Goal: Transaction & Acquisition: Download file/media

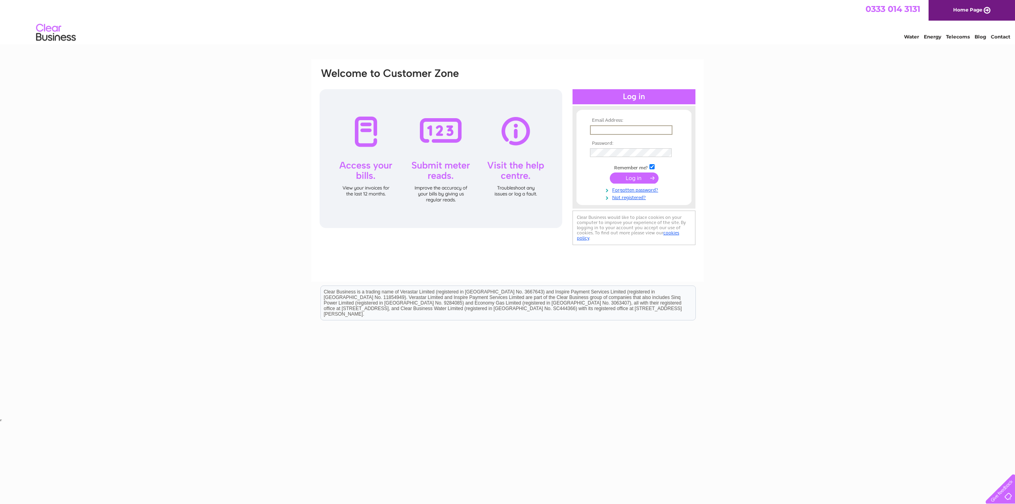
paste input "jamesthomson.son@btinternet.com"
type input "jamesthomson.son@btinternet.com"
click at [626, 179] on input "submit" at bounding box center [634, 178] width 49 height 11
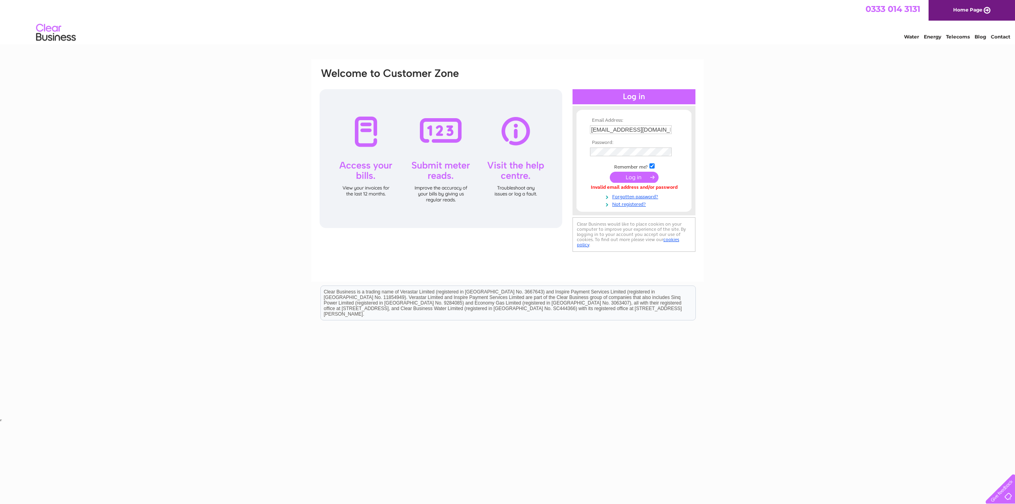
click at [767, 188] on div "Email Address: [EMAIL_ADDRESS][DOMAIN_NAME] Password:" at bounding box center [507, 238] width 1015 height 358
click at [630, 177] on input "submit" at bounding box center [634, 177] width 49 height 11
click at [637, 180] on input "submit" at bounding box center [634, 177] width 49 height 11
click at [634, 176] on input "submit" at bounding box center [634, 177] width 49 height 11
click at [635, 176] on input "submit" at bounding box center [634, 177] width 49 height 11
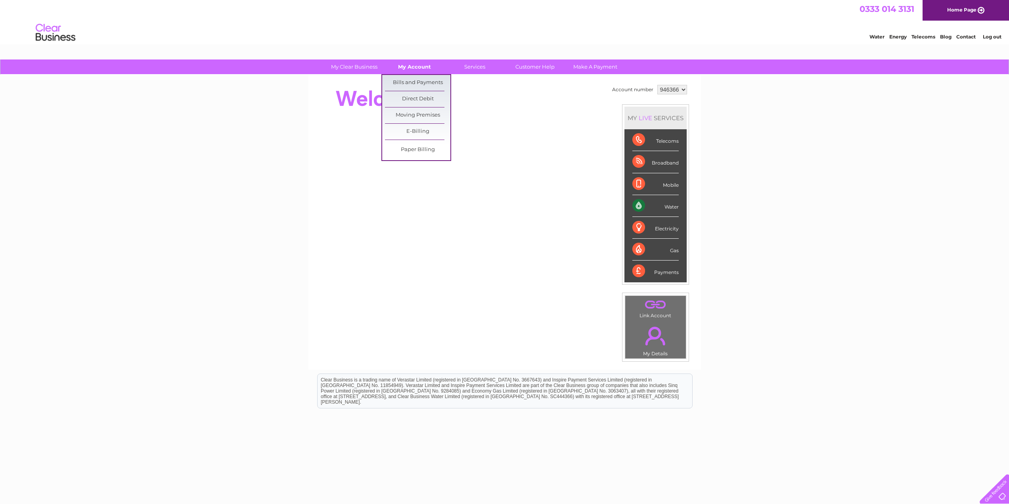
click at [418, 65] on link "My Account" at bounding box center [414, 66] width 65 height 15
click at [416, 69] on link "My Account" at bounding box center [414, 66] width 65 height 15
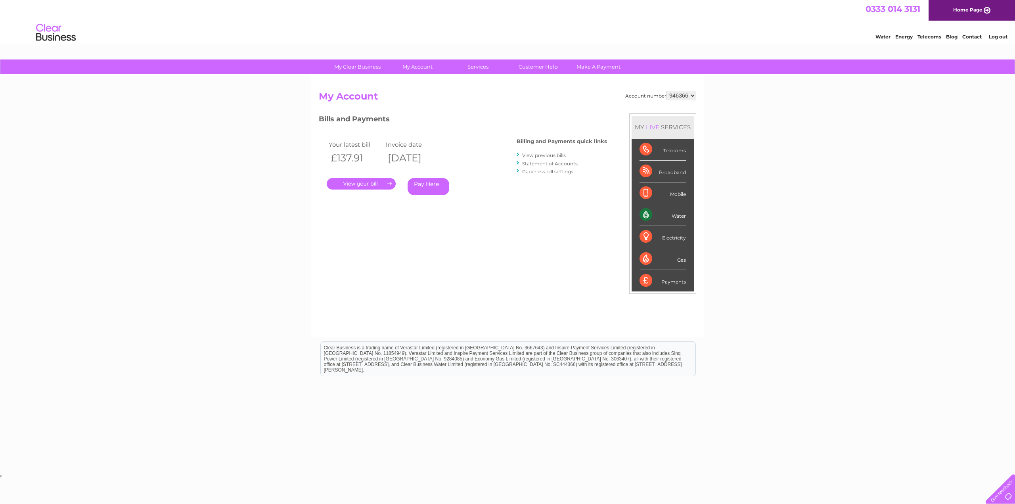
click at [357, 186] on link "." at bounding box center [361, 184] width 69 height 12
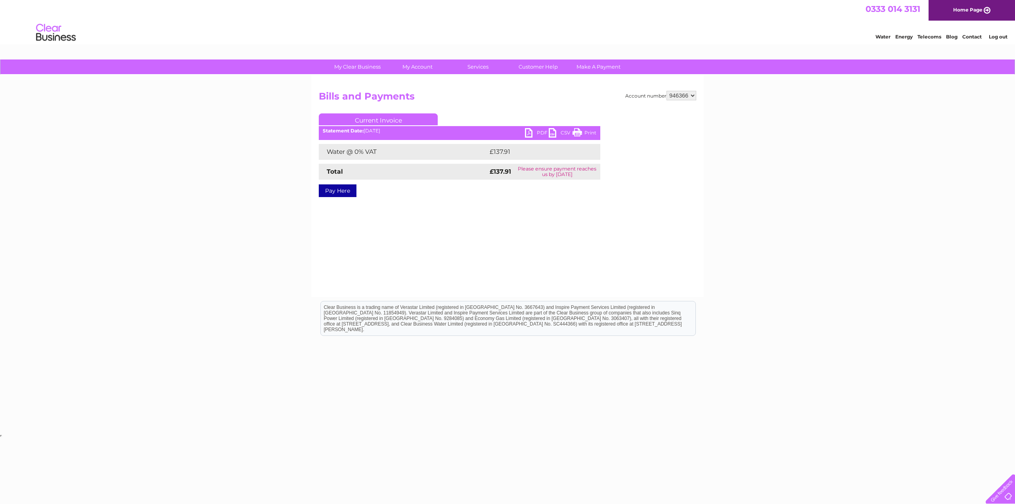
click at [542, 131] on link "PDF" at bounding box center [537, 134] width 24 height 12
click at [530, 134] on link "PDF" at bounding box center [537, 134] width 24 height 12
click at [543, 137] on link "PDF" at bounding box center [537, 134] width 24 height 12
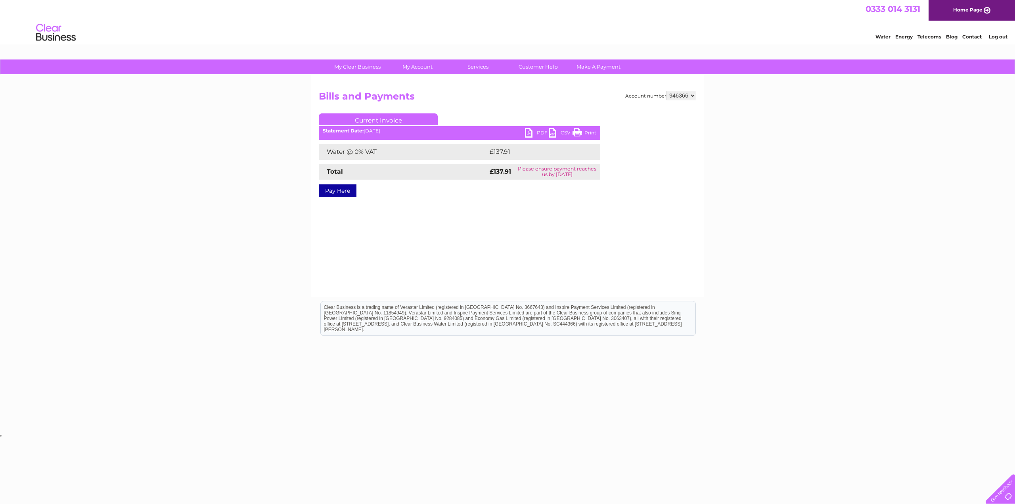
click at [541, 136] on link "PDF" at bounding box center [537, 134] width 24 height 12
click at [539, 131] on link "PDF" at bounding box center [537, 134] width 24 height 12
click at [526, 132] on link "PDF" at bounding box center [537, 134] width 24 height 12
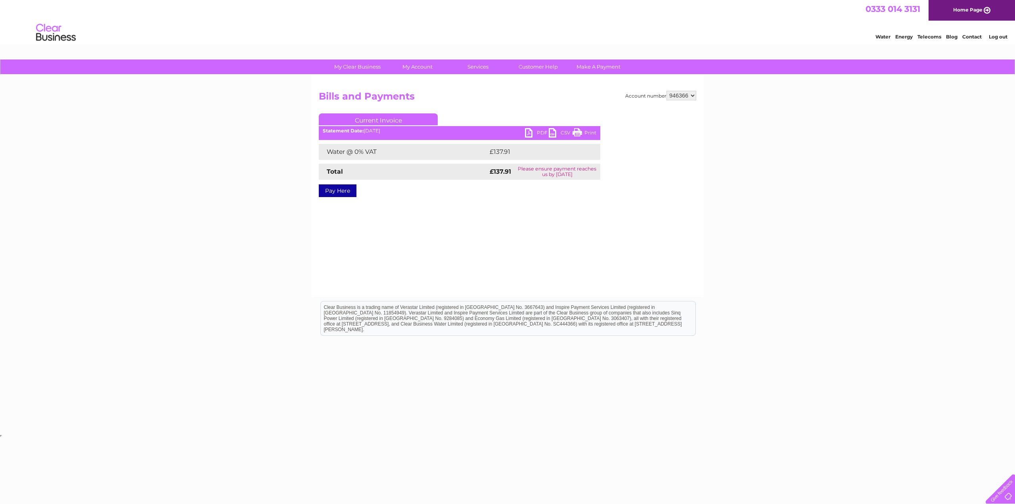
click at [526, 132] on link "PDF" at bounding box center [537, 134] width 24 height 12
click at [398, 119] on link "Current Invoice" at bounding box center [378, 119] width 119 height 12
drag, startPoint x: 378, startPoint y: 140, endPoint x: 544, endPoint y: 136, distance: 165.8
click at [533, 136] on div "PDF CSV Print Statement Date: [DATE]" at bounding box center [460, 134] width 282 height 12
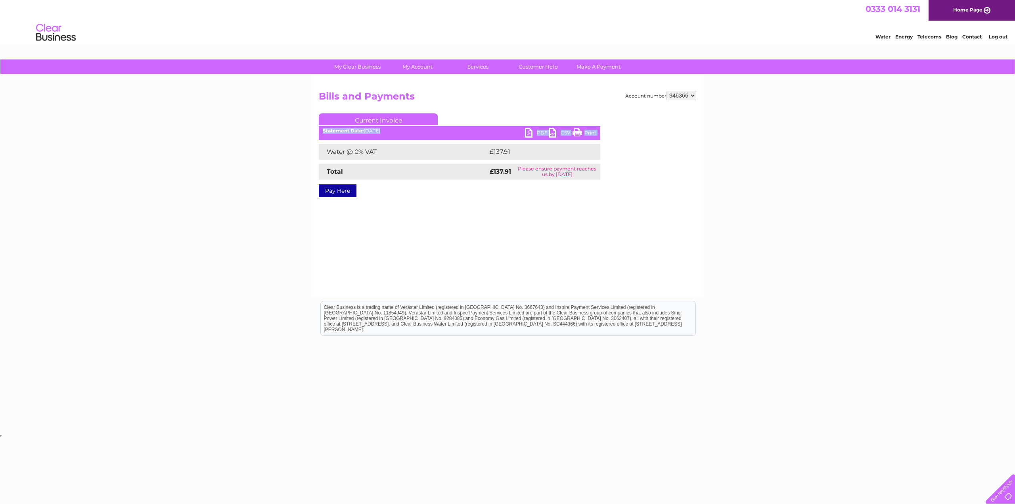
click at [543, 136] on link "PDF" at bounding box center [537, 134] width 24 height 12
click at [542, 131] on link "PDF" at bounding box center [537, 134] width 24 height 12
click at [529, 132] on link "PDF" at bounding box center [537, 134] width 24 height 12
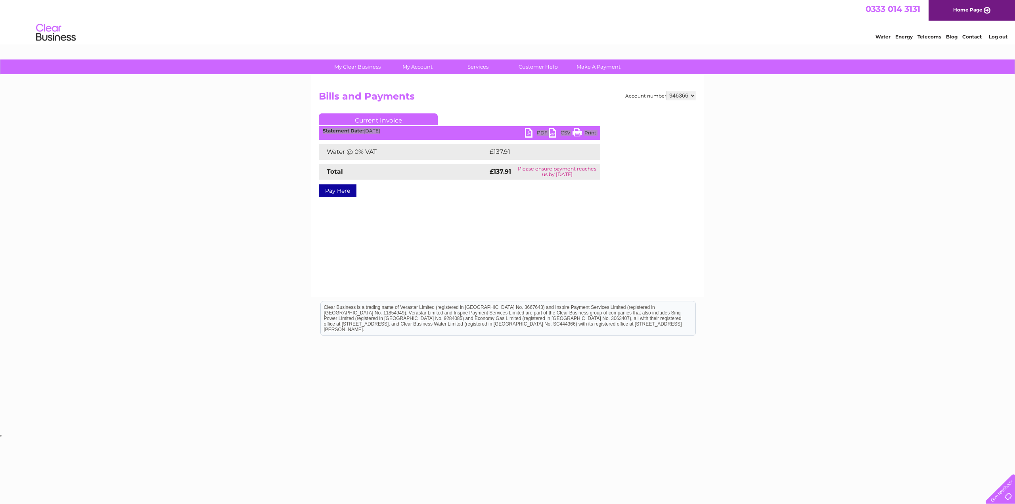
click at [994, 36] on link "Log out" at bounding box center [998, 37] width 19 height 6
